Goal: Use online tool/utility: Utilize a website feature to perform a specific function

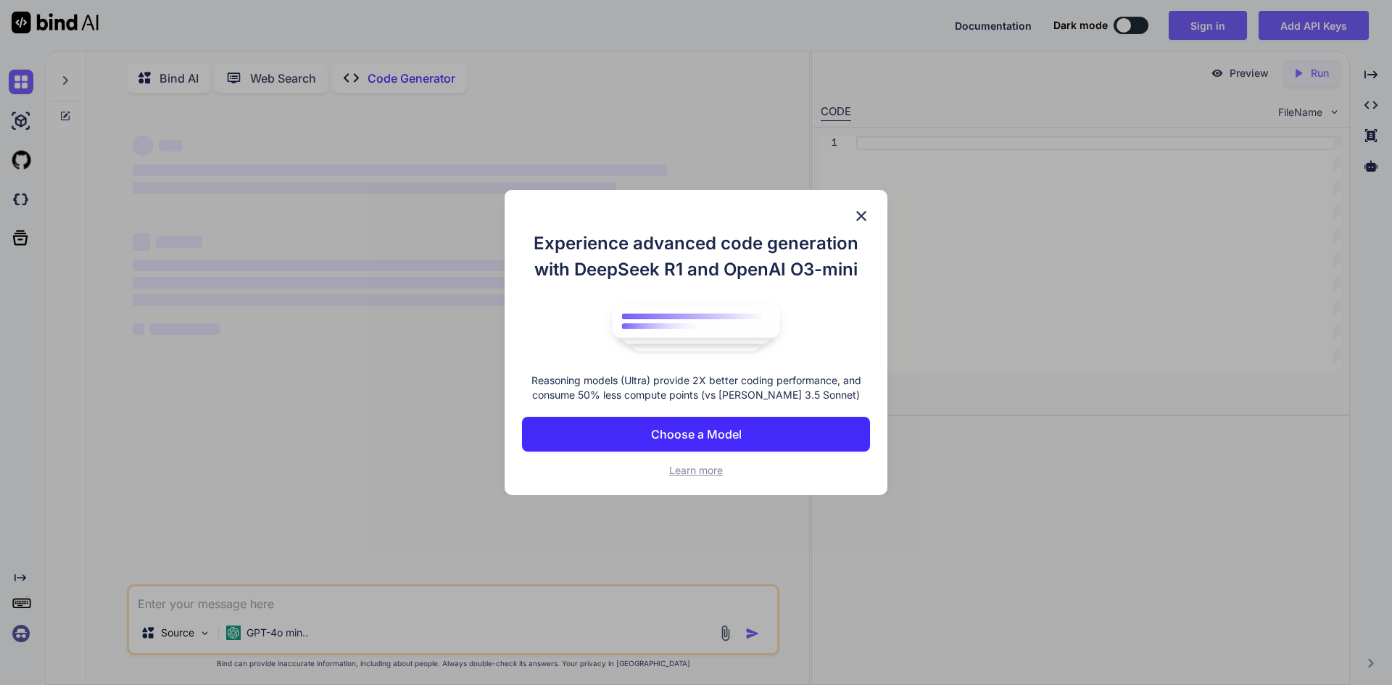
click at [719, 439] on p "Choose a Model" at bounding box center [696, 434] width 91 height 17
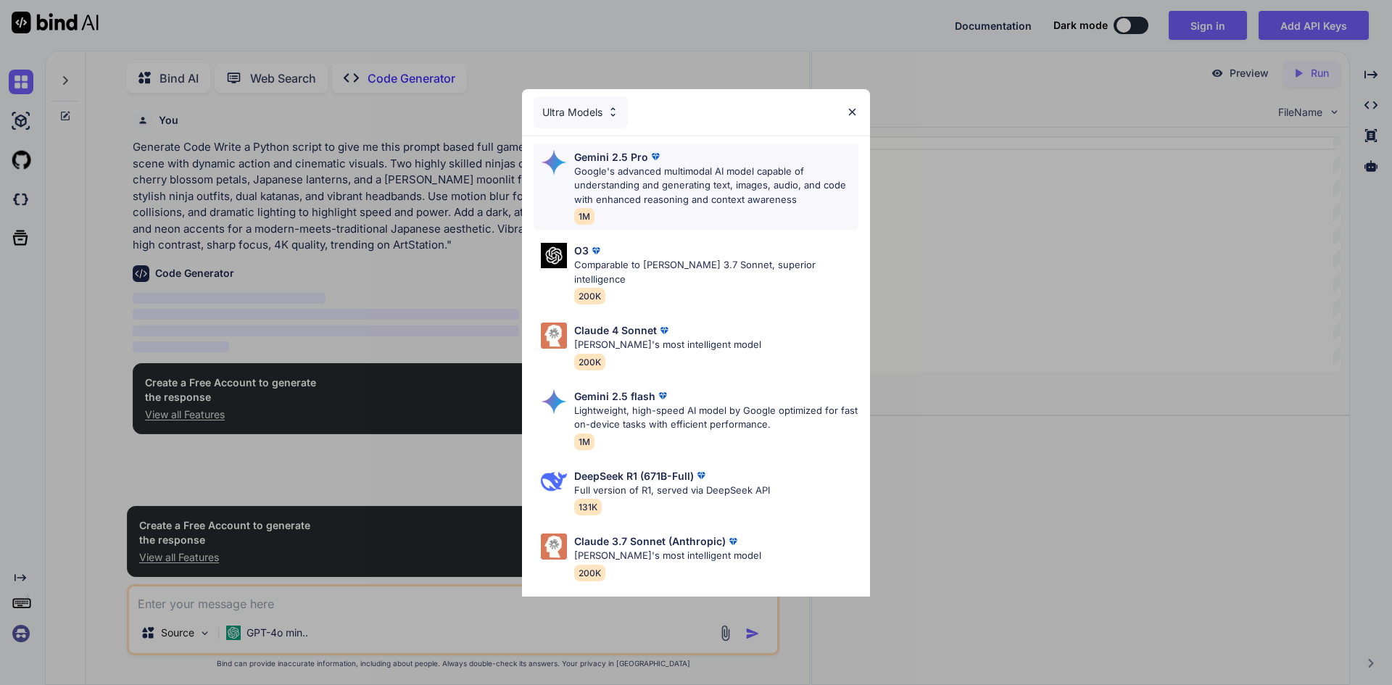
scroll to position [6, 0]
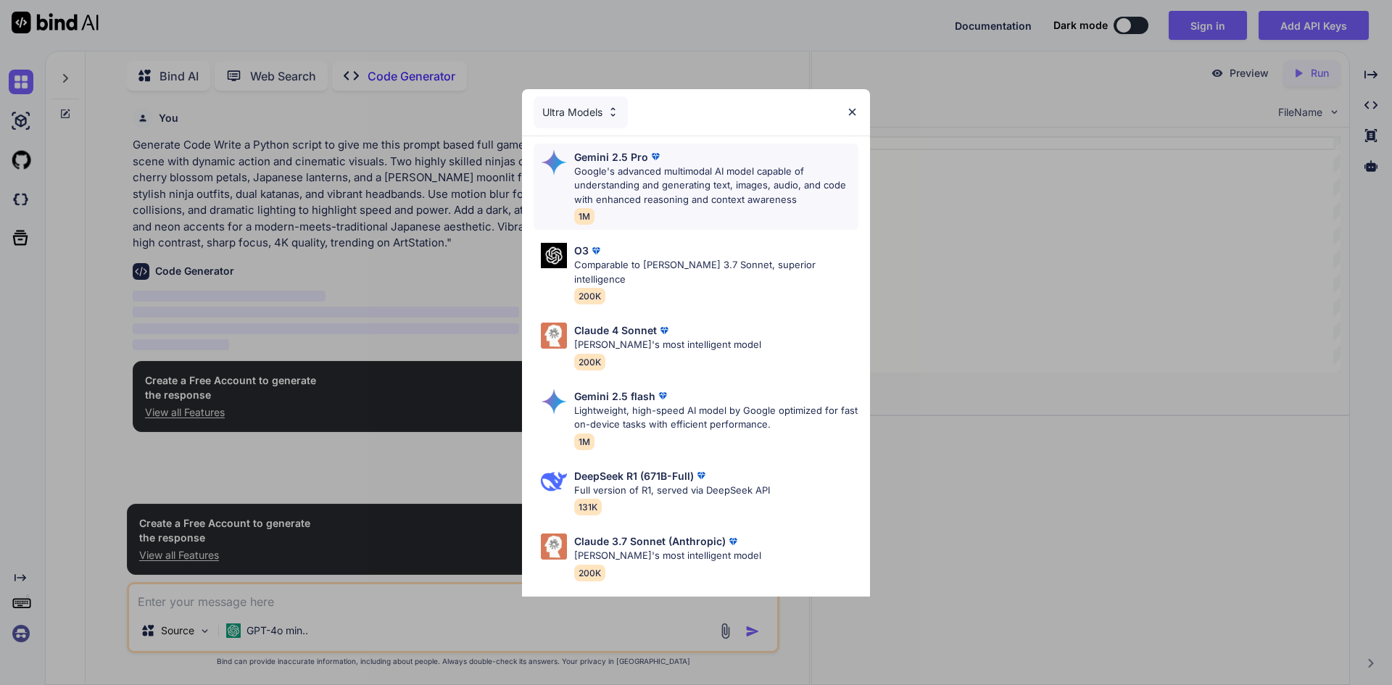
type textarea "x"
click at [769, 199] on p "Google's advanced multimodal AI model capable of understanding and generating t…" at bounding box center [716, 186] width 284 height 43
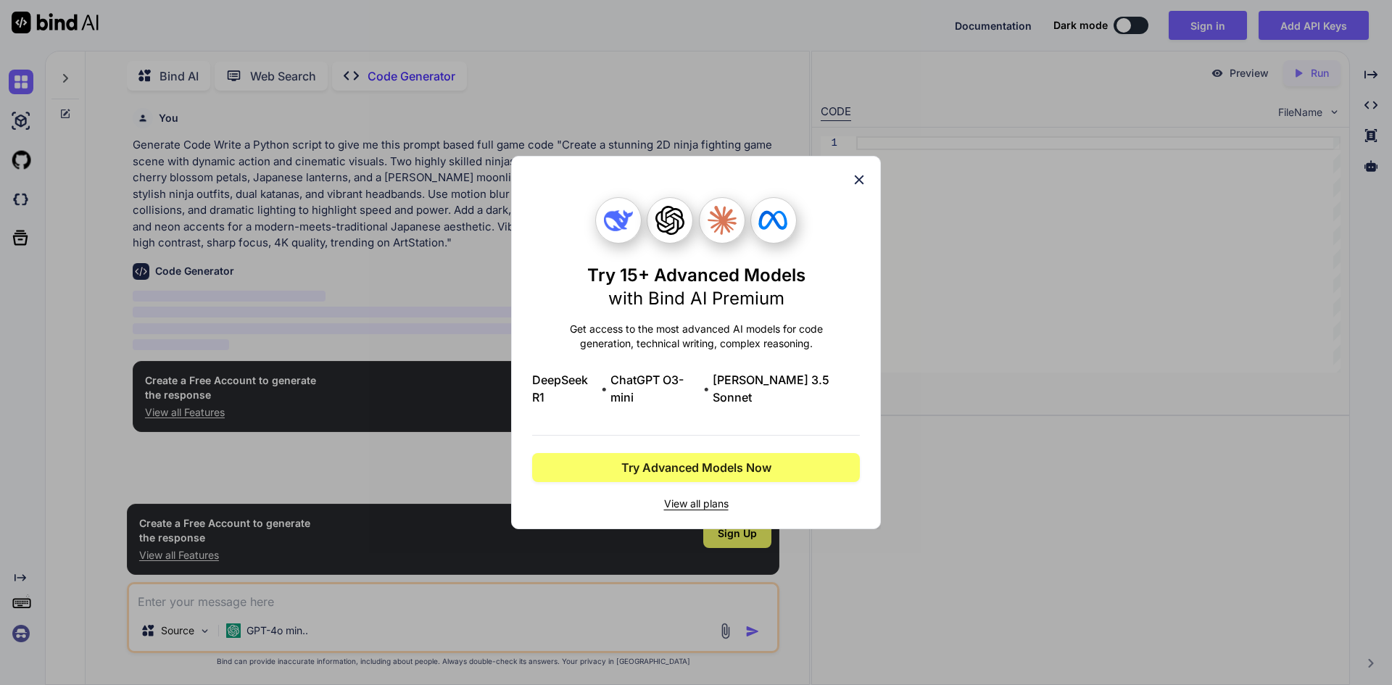
click at [850, 186] on div "Try 15+ Advanced Models with Bind AI Premium Get access to the most advanced AI…" at bounding box center [696, 343] width 328 height 372
click at [858, 183] on icon at bounding box center [859, 180] width 16 height 16
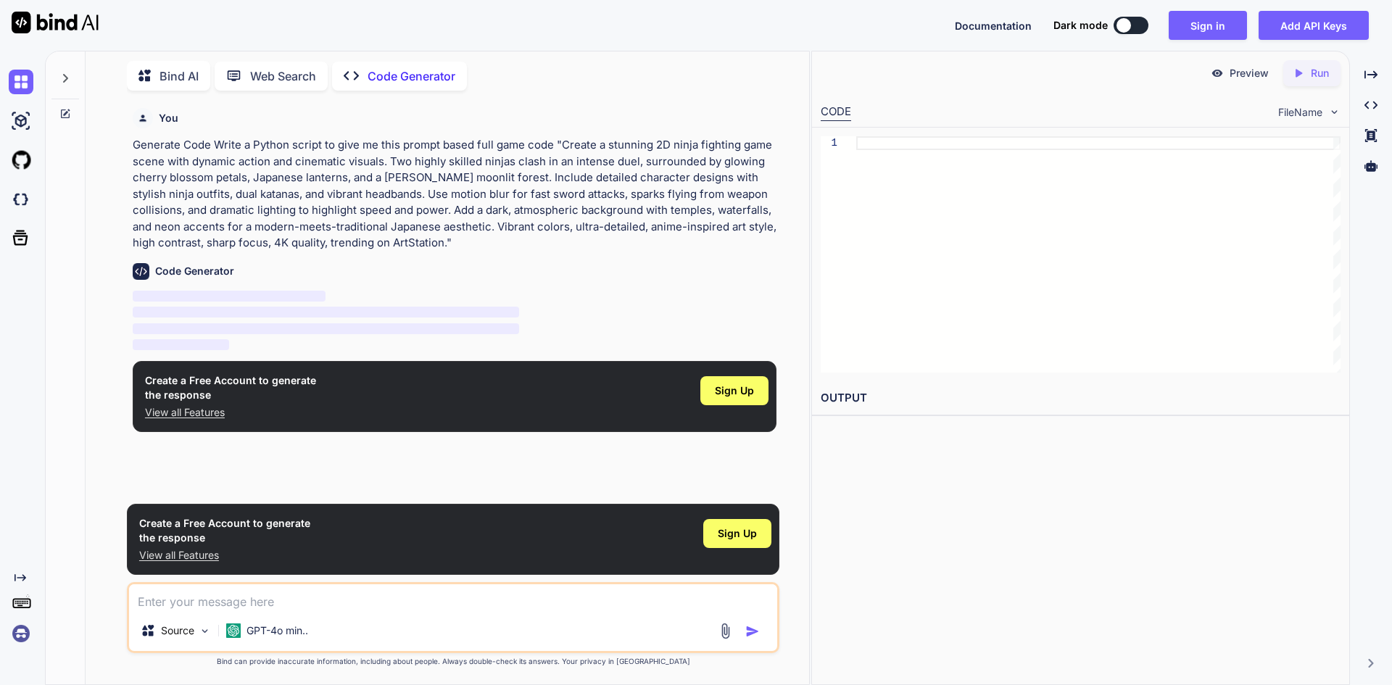
click at [310, 603] on textarea at bounding box center [453, 597] width 648 height 26
paste textarea "give me this prompt based full game code "Create a stunning 2D ninja fighting g…"
type textarea "give me this prompt based full game code "Create a stunning 2D ninja fighting g…"
type textarea "x"
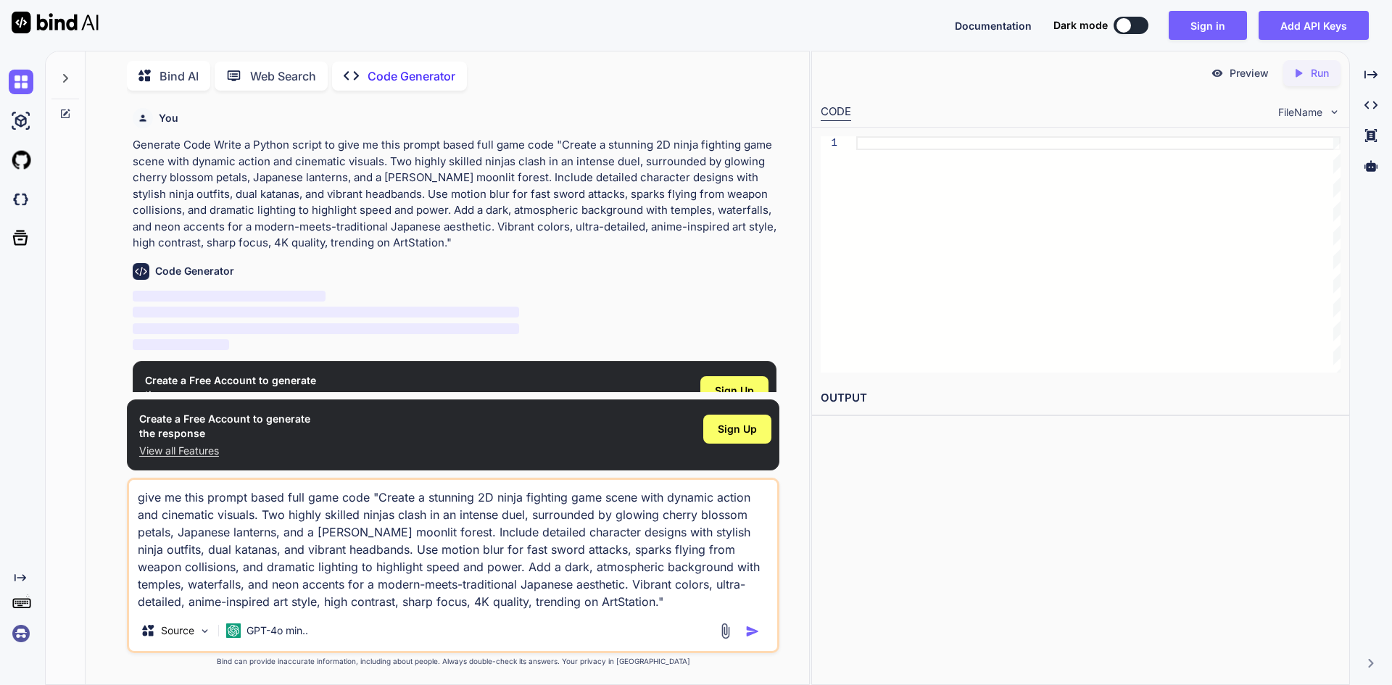
type textarea "give me this prompt based full game code "Create a stunning 2D ninja fighting g…"
click at [755, 638] on img "button" at bounding box center [752, 631] width 15 height 15
click at [754, 633] on img "button" at bounding box center [752, 631] width 15 height 15
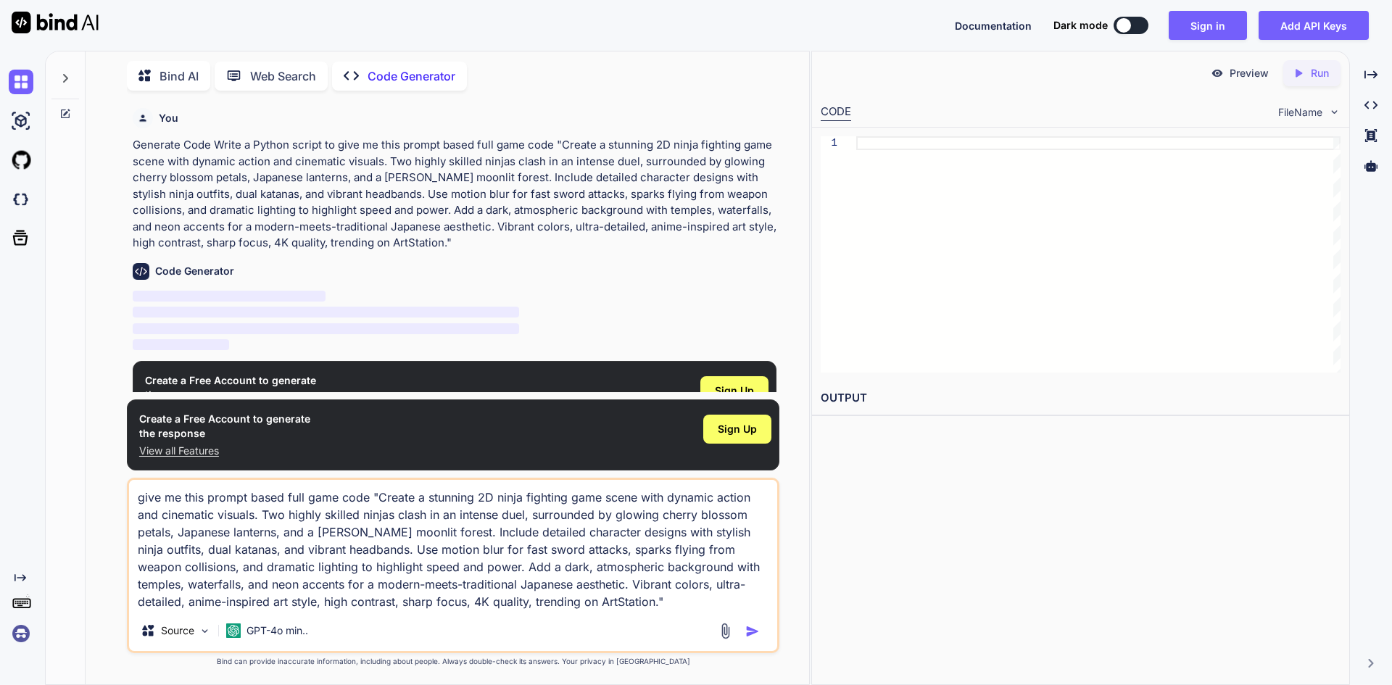
click at [754, 633] on img "button" at bounding box center [752, 631] width 15 height 15
click at [23, 633] on img at bounding box center [21, 633] width 25 height 25
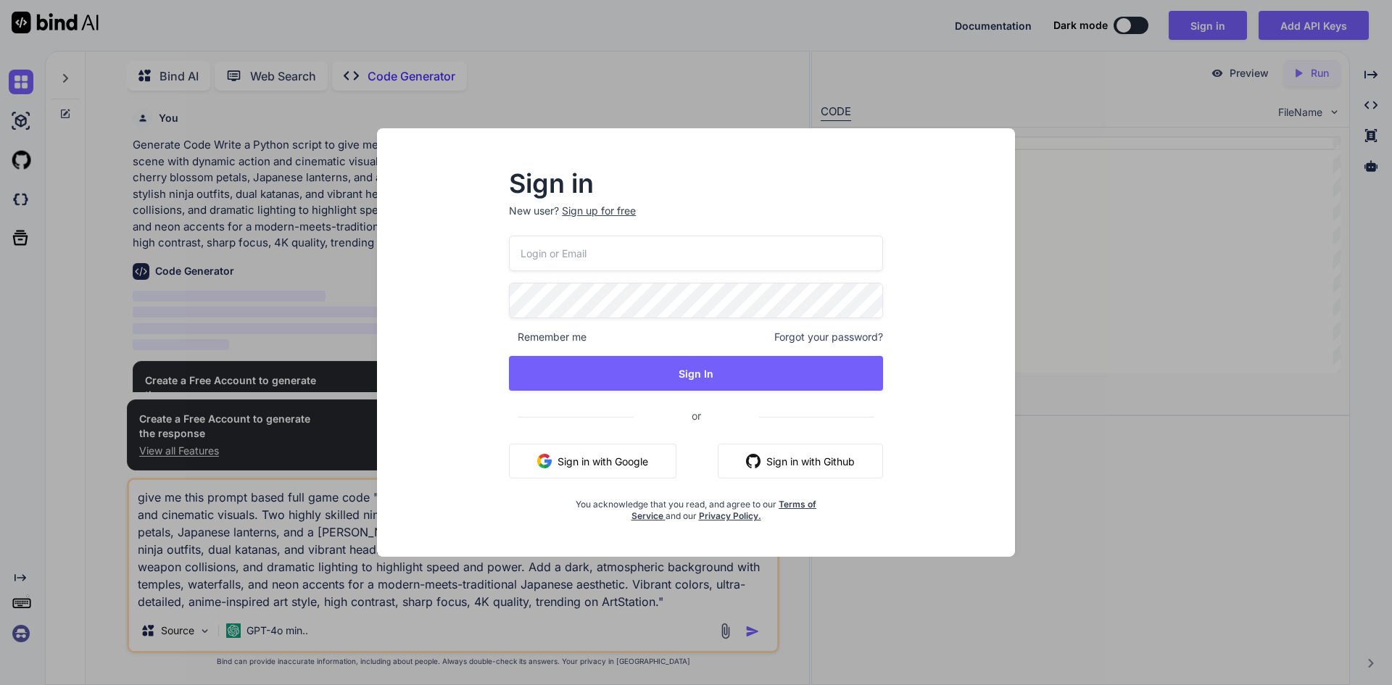
click at [32, 482] on div "Sign in New user? Sign up for free Remember me Forgot your password? Sign In or…" at bounding box center [696, 342] width 1392 height 685
